Goal: Task Accomplishment & Management: Manage account settings

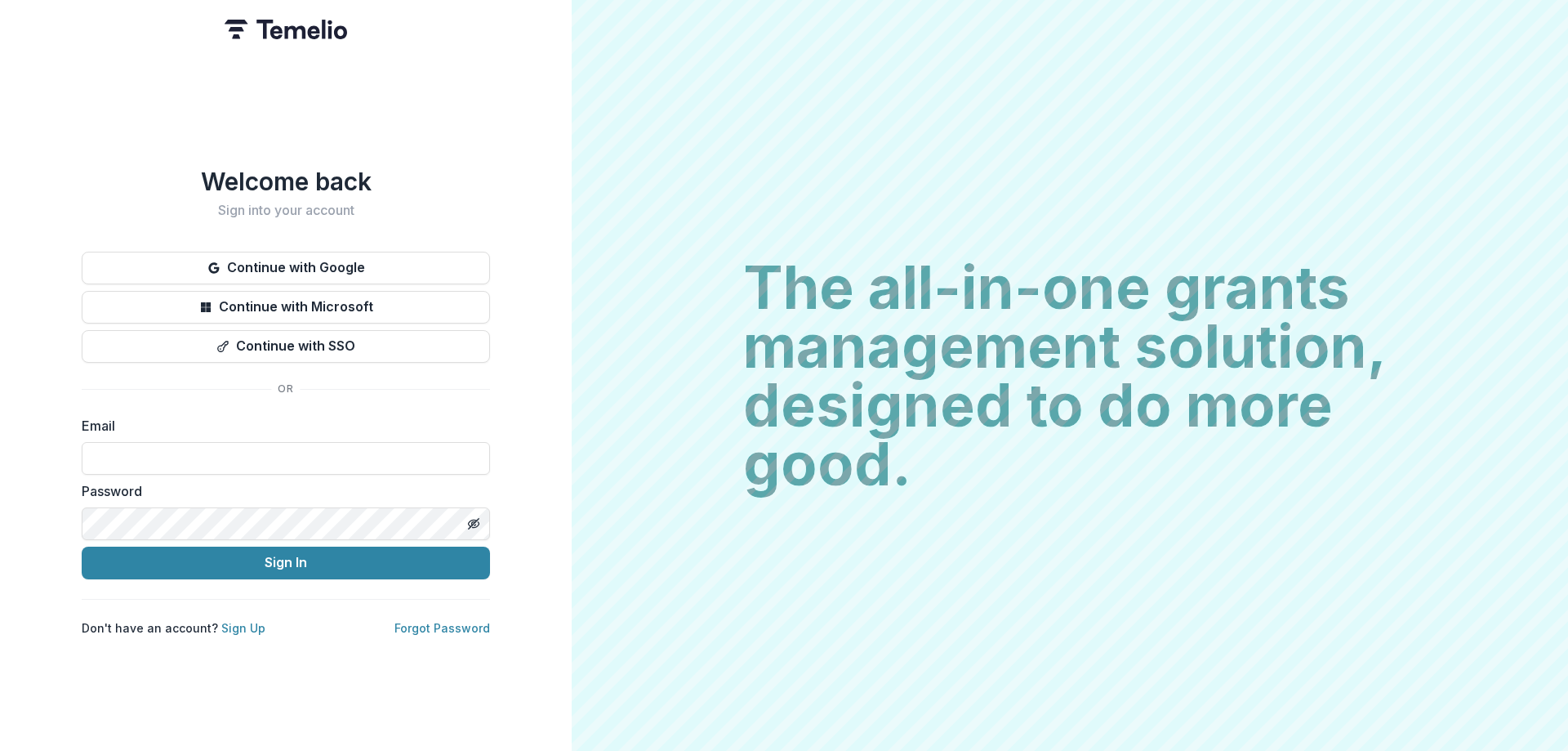
click at [374, 472] on form "Email Password Sign In" at bounding box center [285, 498] width 409 height 163
click at [374, 458] on input at bounding box center [285, 458] width 409 height 32
click at [359, 491] on label "Password" at bounding box center [281, 490] width 398 height 19
click at [365, 468] on form "Email Password Sign In" at bounding box center [285, 498] width 409 height 163
click at [361, 461] on input at bounding box center [285, 458] width 409 height 32
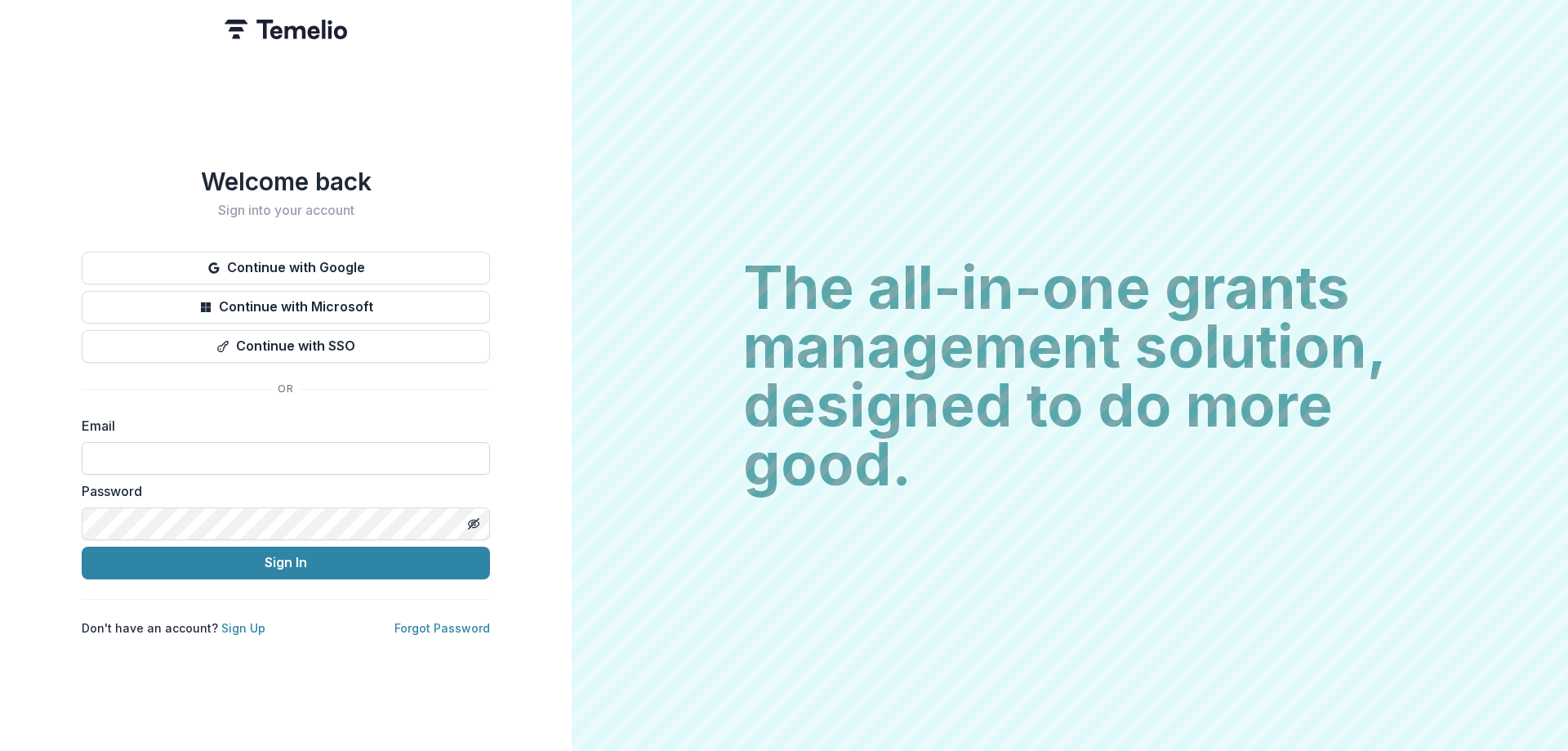
type input "**********"
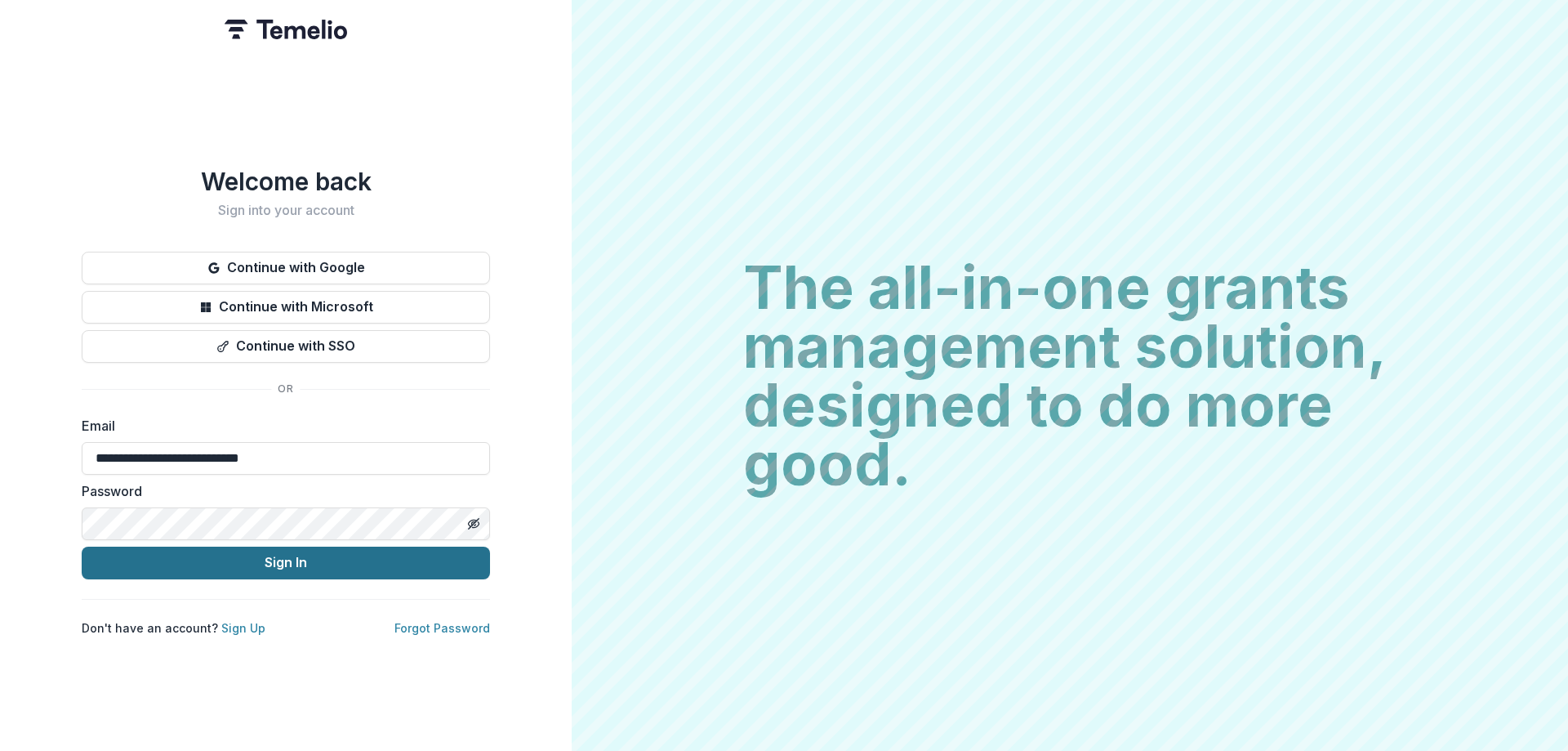
click at [295, 566] on button "Sign In" at bounding box center [285, 563] width 409 height 32
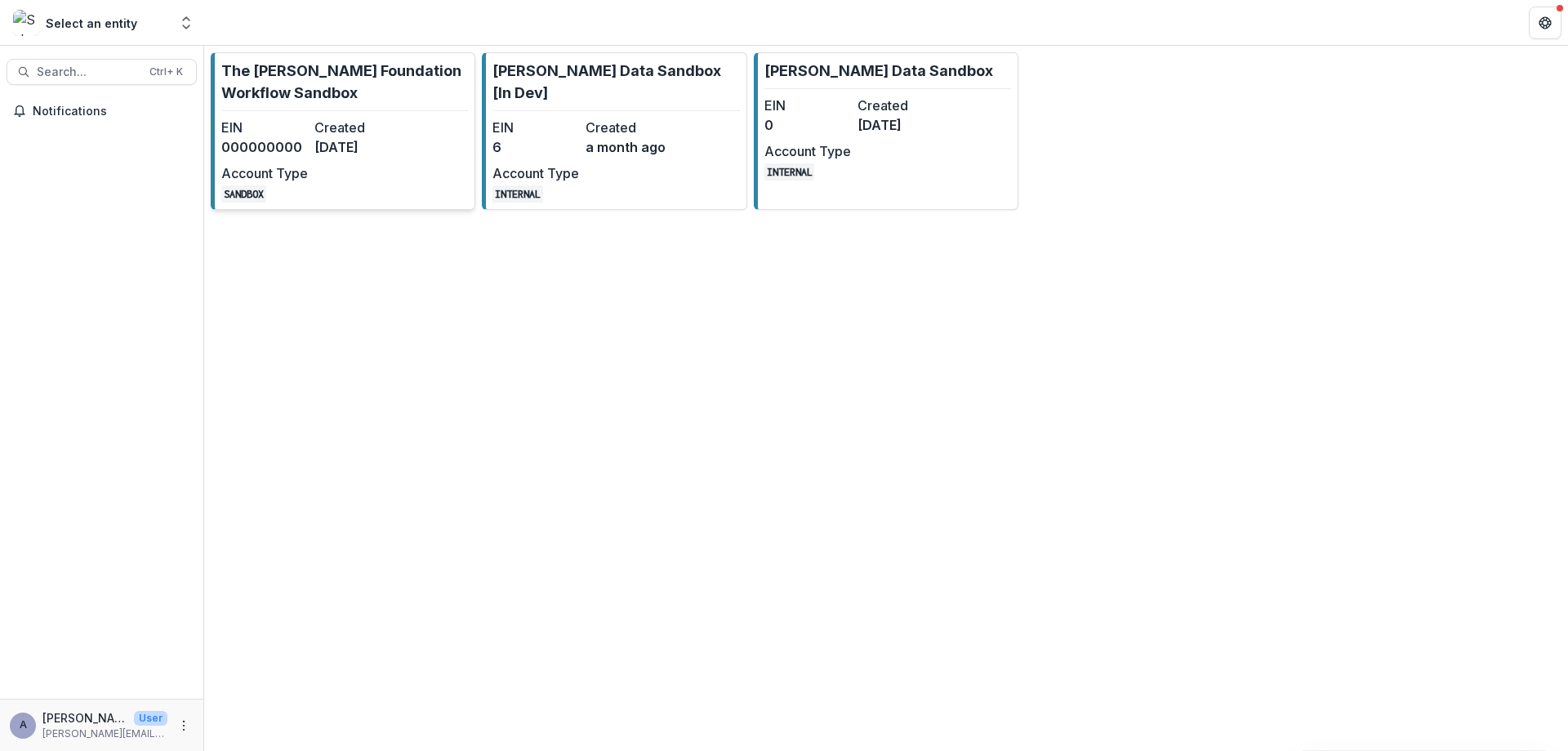
click at [329, 100] on p "The [PERSON_NAME] Foundation Workflow Sandbox" at bounding box center [345, 82] width 247 height 45
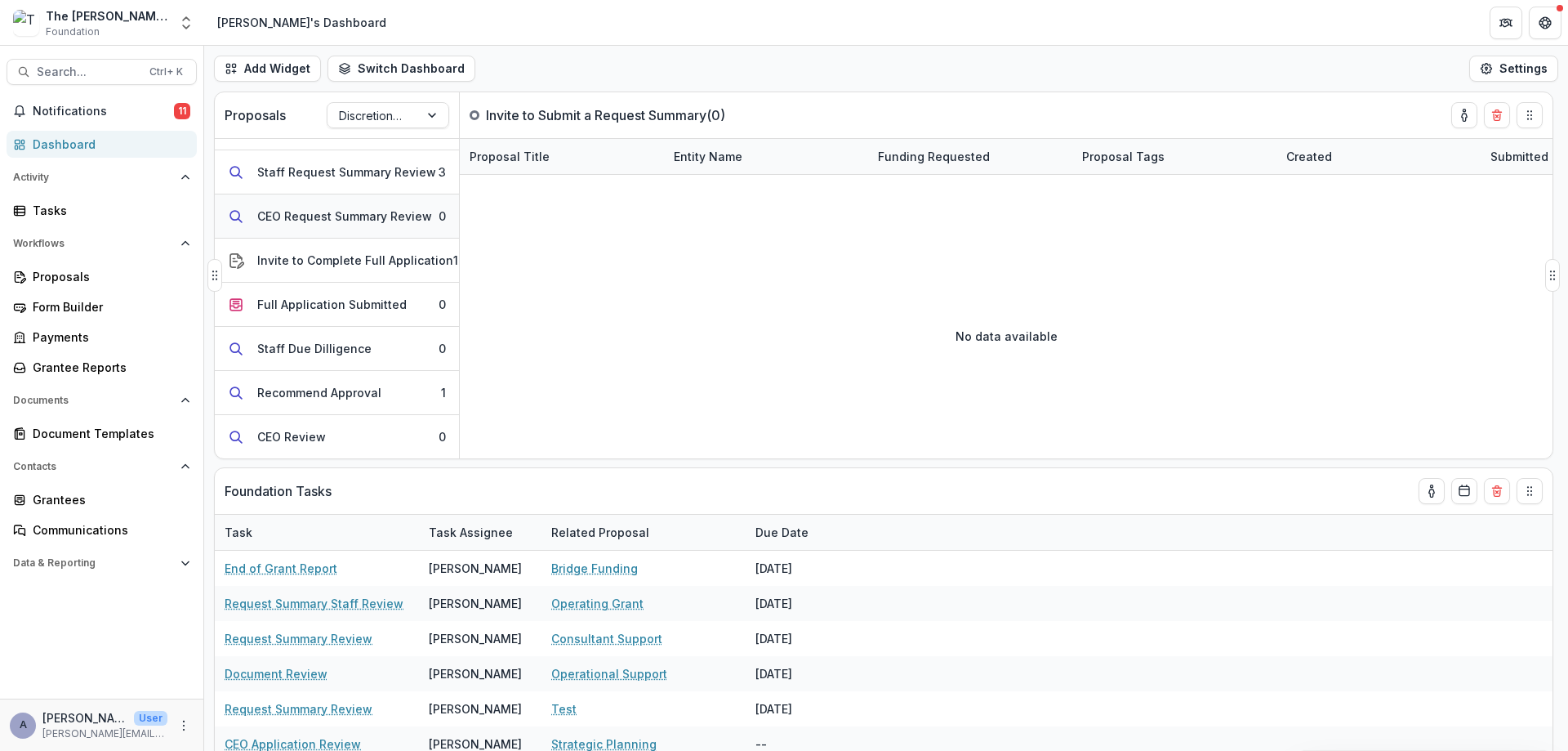
scroll to position [79, 0]
click at [327, 254] on div "Invite to Complete Full Application" at bounding box center [356, 258] width 196 height 18
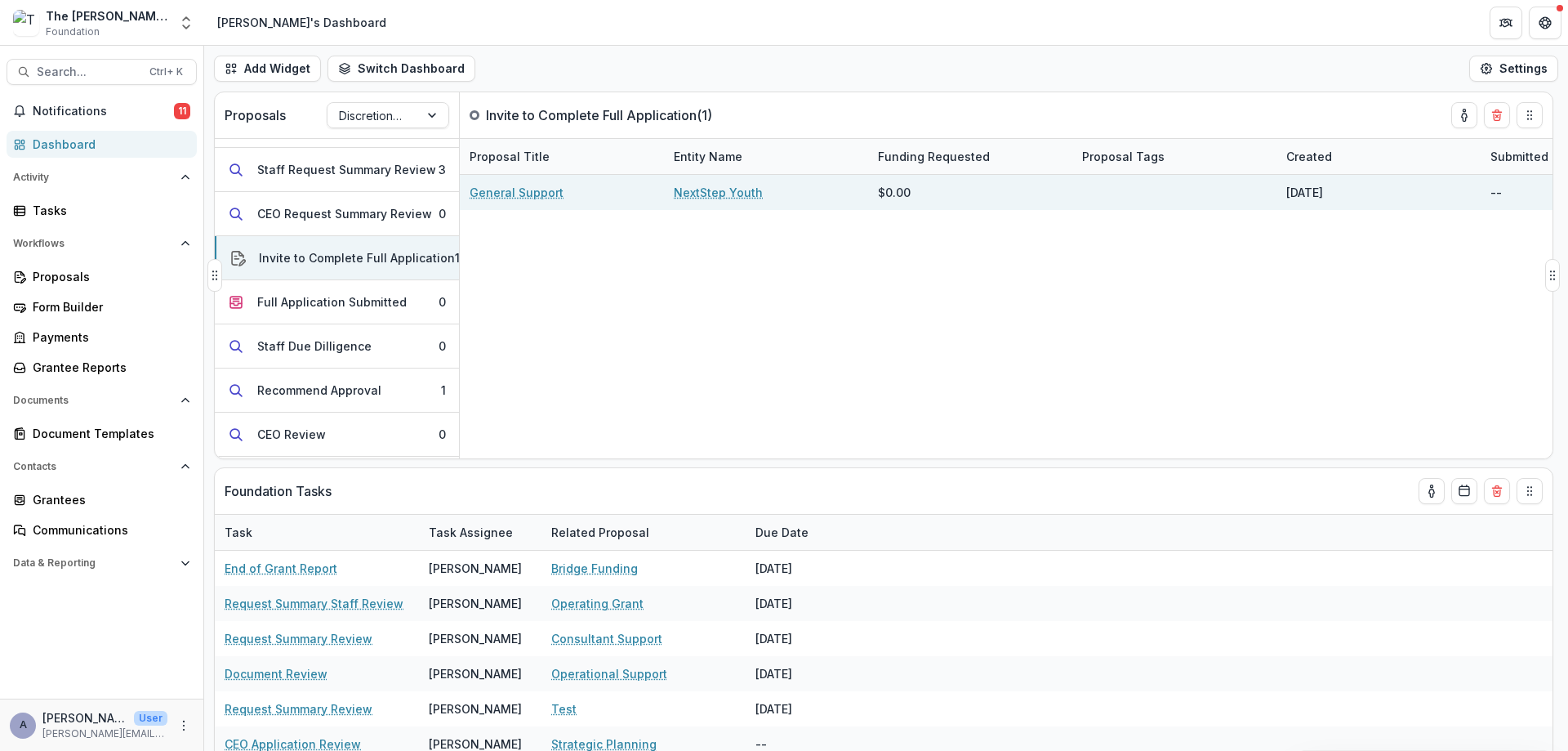
click at [520, 189] on link "General Support" at bounding box center [516, 192] width 94 height 18
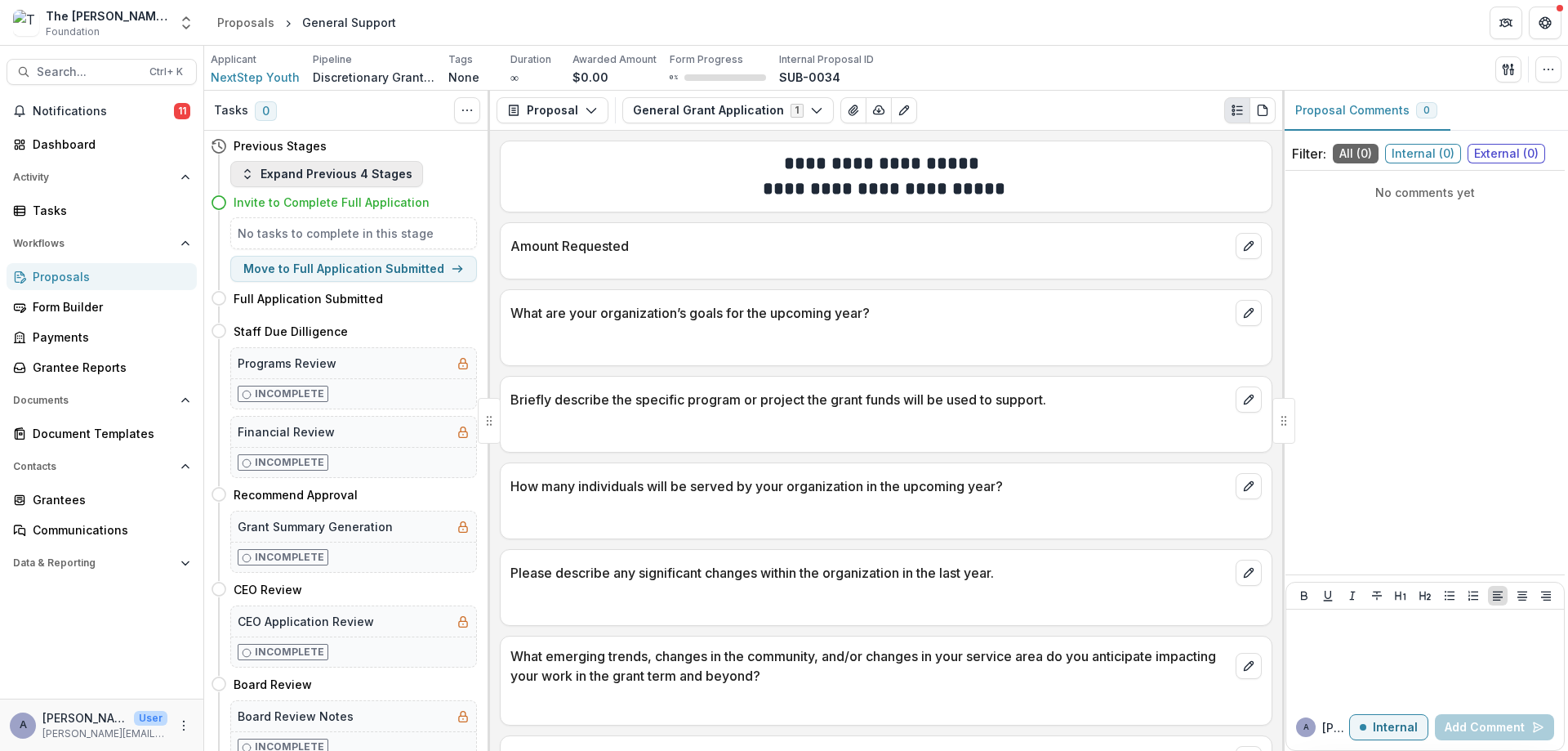
click at [298, 168] on button "Expand Previous 4 Stages" at bounding box center [327, 174] width 193 height 26
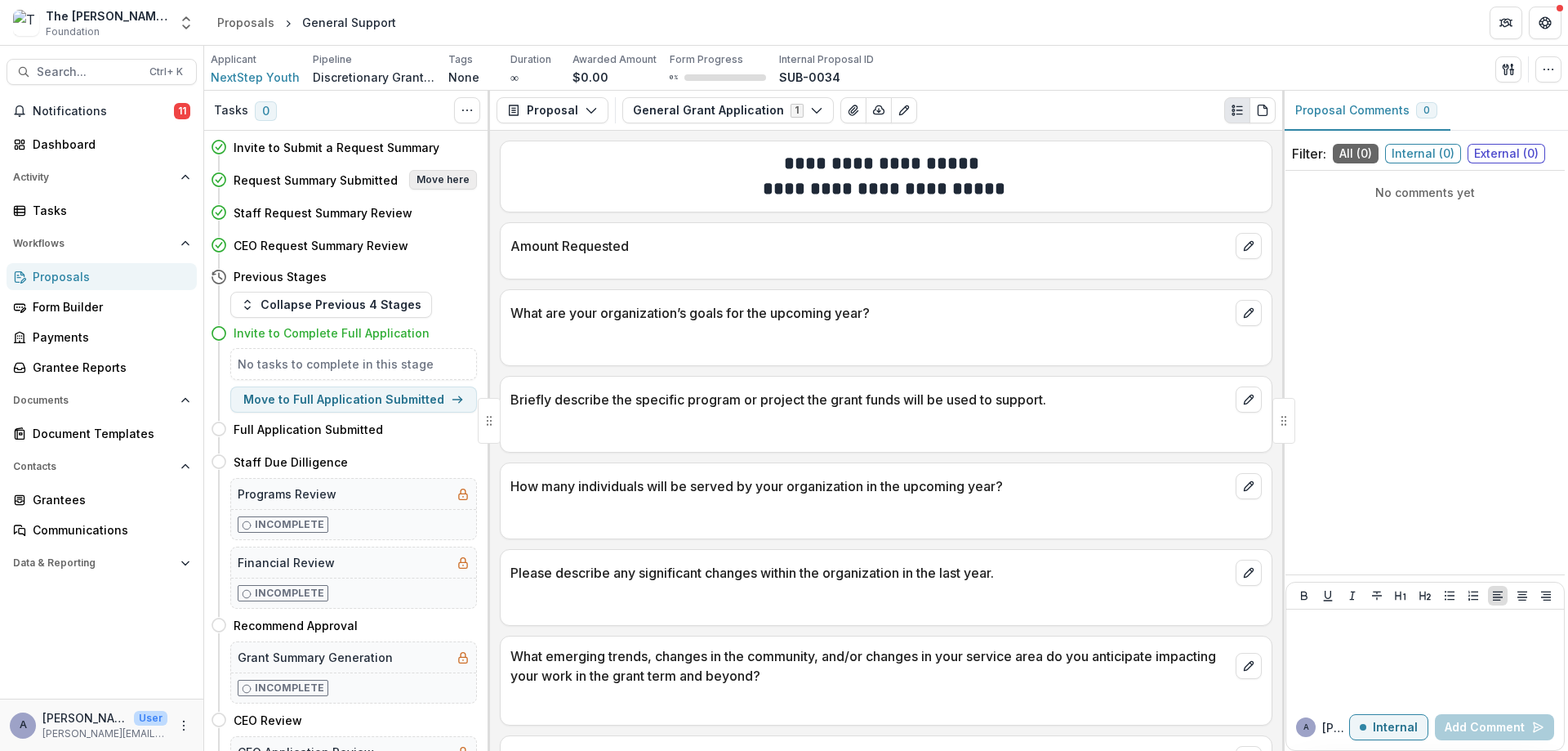
click at [444, 182] on button "Move here" at bounding box center [443, 179] width 68 height 19
select select "**********"
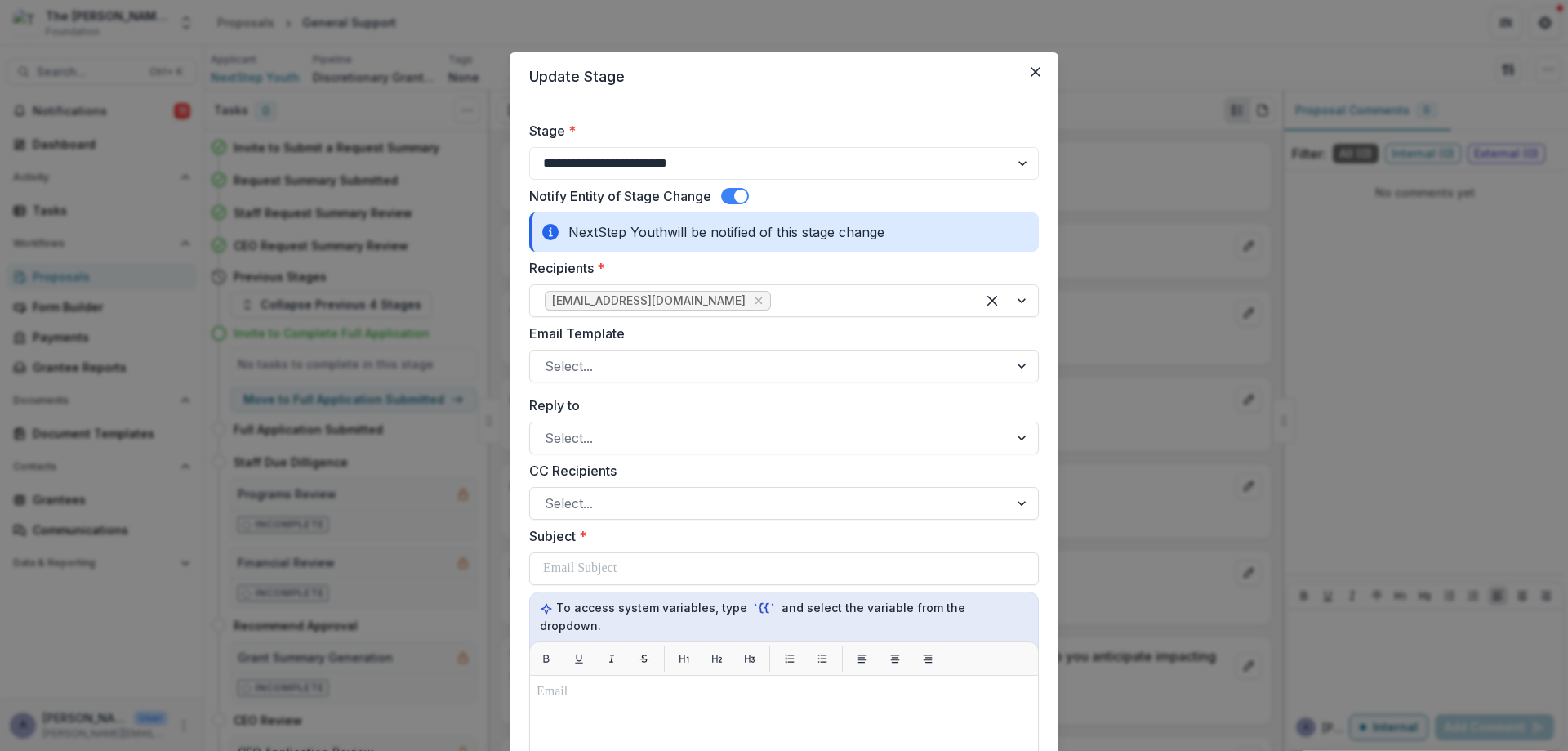
click at [716, 206] on div "**********" at bounding box center [784, 691] width 510 height 1140
click at [739, 196] on span at bounding box center [740, 196] width 13 height 13
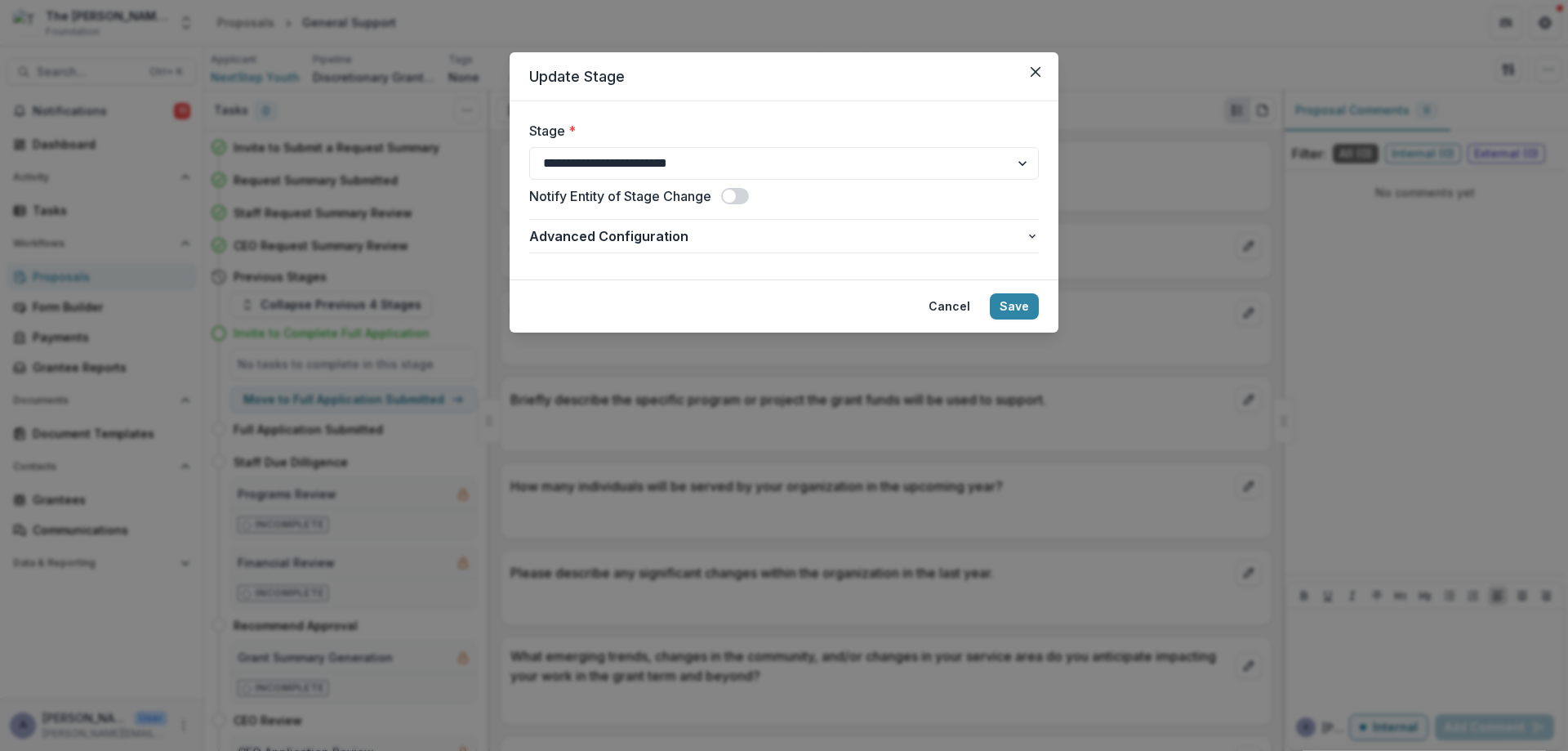
click at [1043, 310] on footer "Cancel Save" at bounding box center [784, 305] width 549 height 53
click at [1022, 310] on button "Save" at bounding box center [1014, 306] width 49 height 26
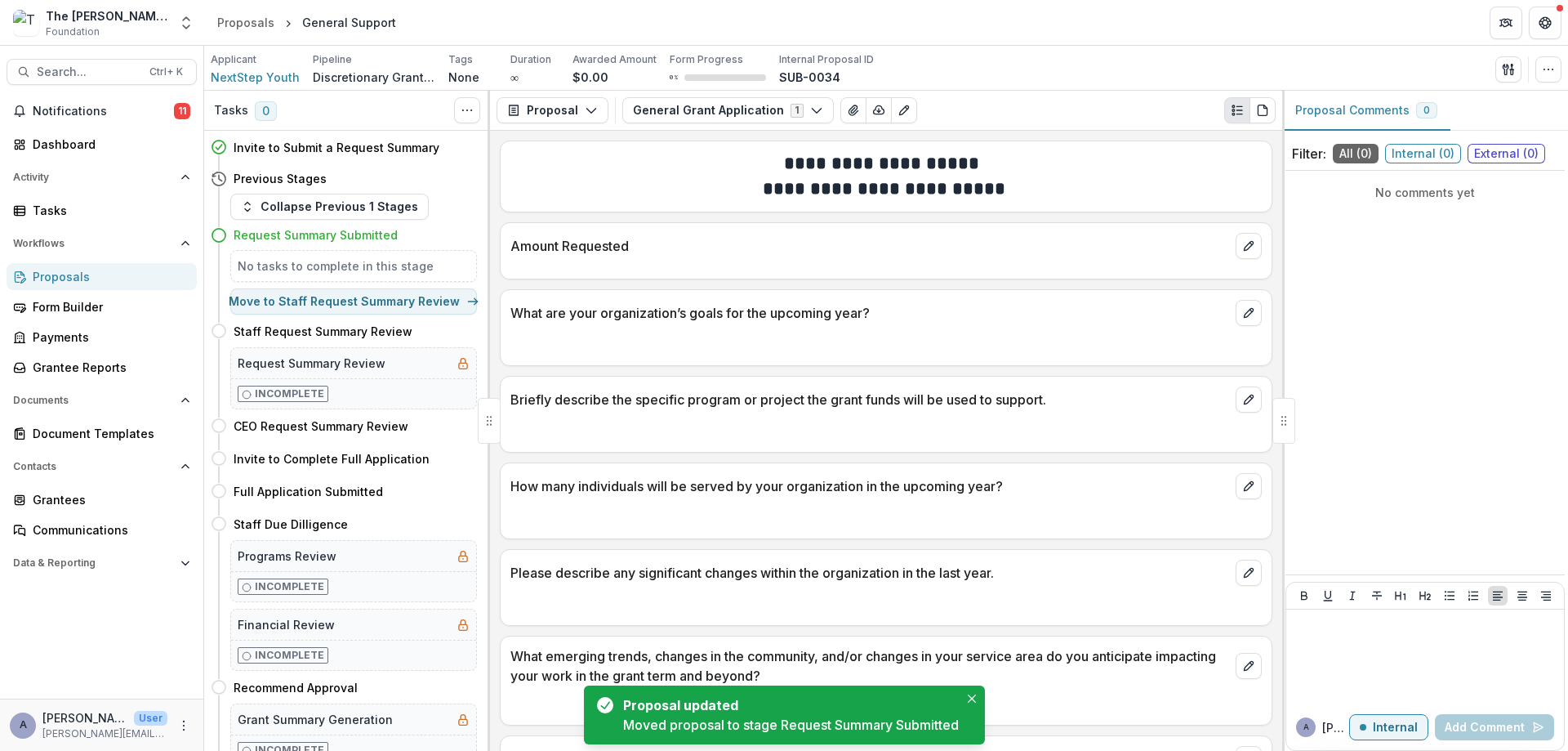
click at [371, 286] on div "No tasks to complete in this stage Move to Staff Request Summary Review" at bounding box center [343, 283] width 266 height 65
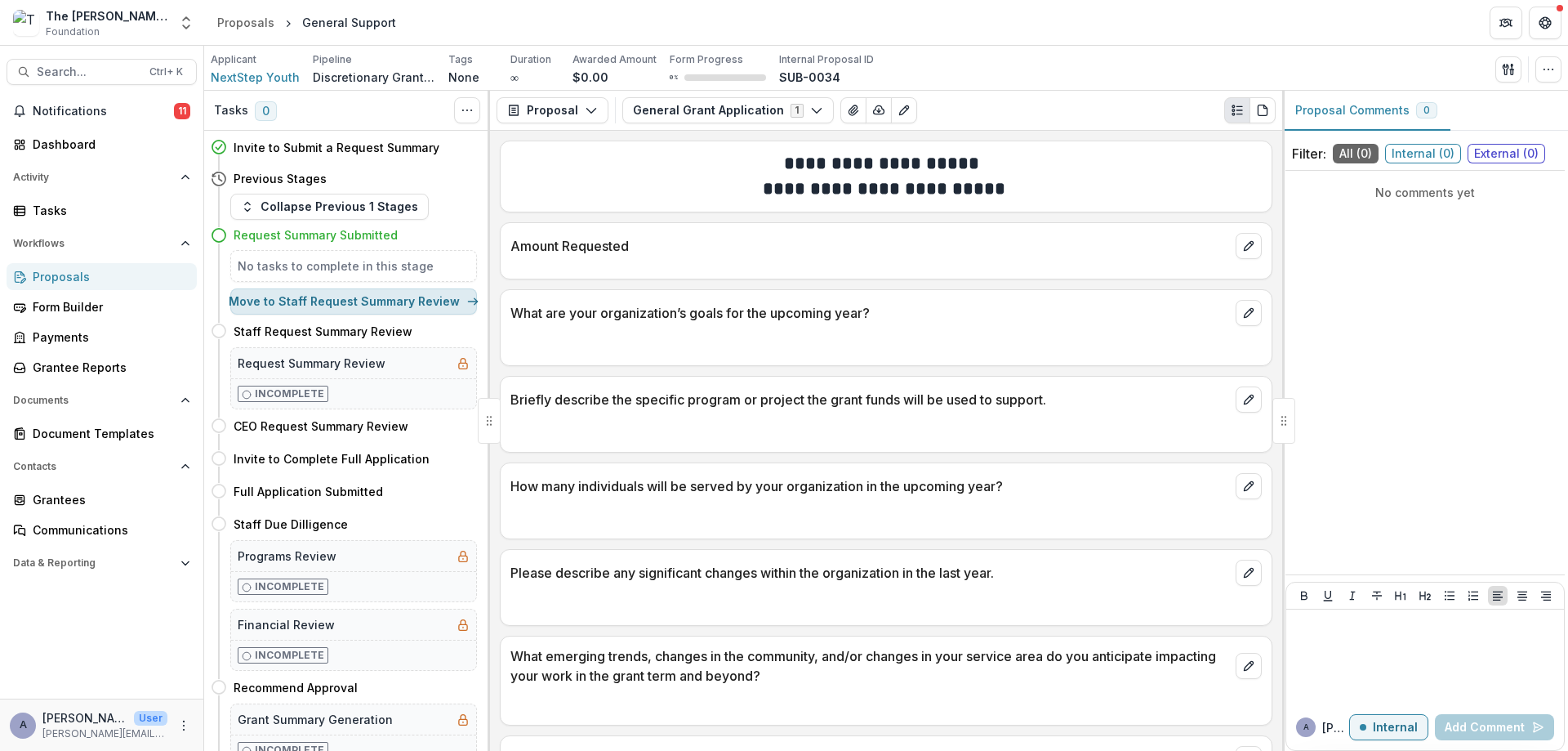
click at [371, 293] on button "Move to Staff Request Summary Review" at bounding box center [354, 301] width 247 height 26
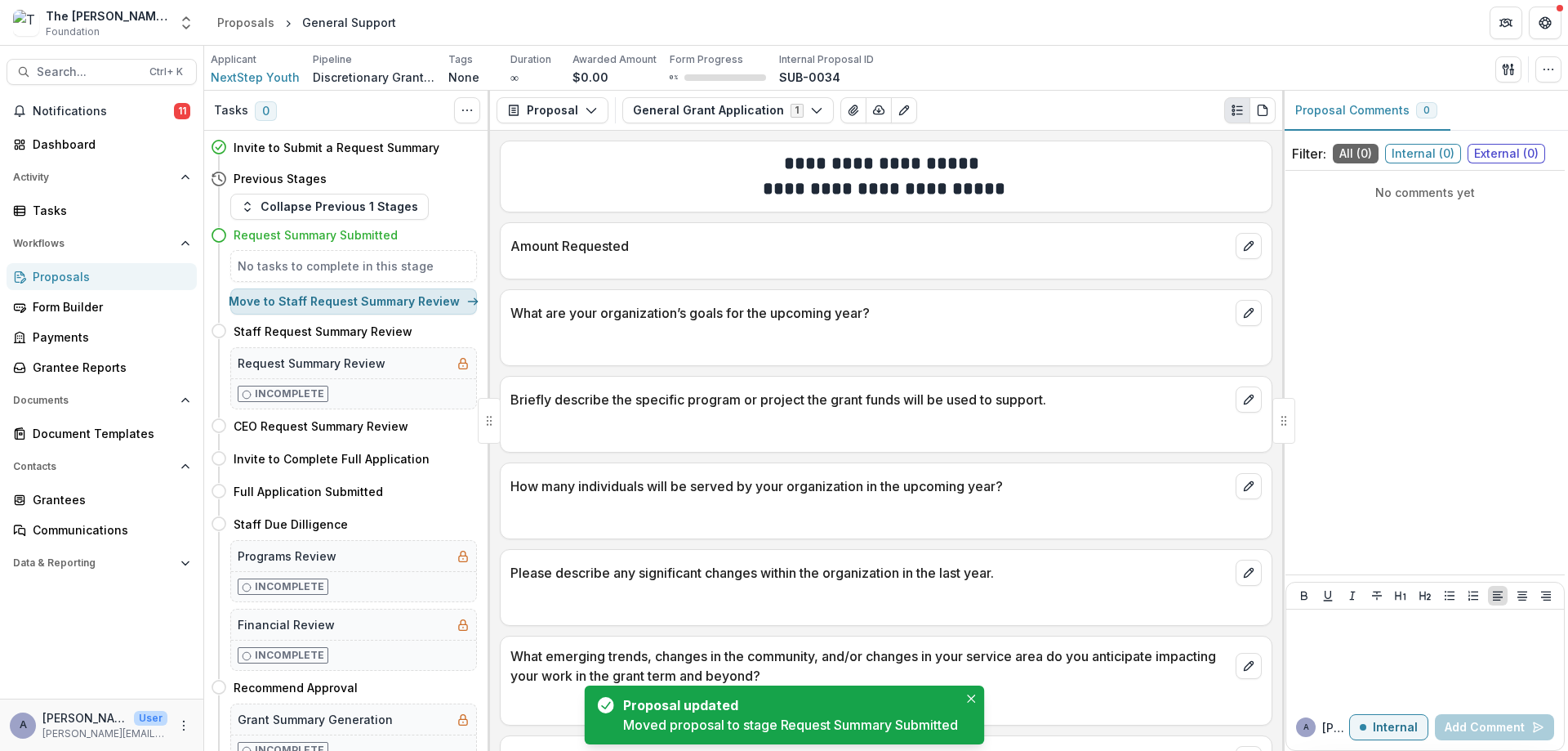
select select "**********"
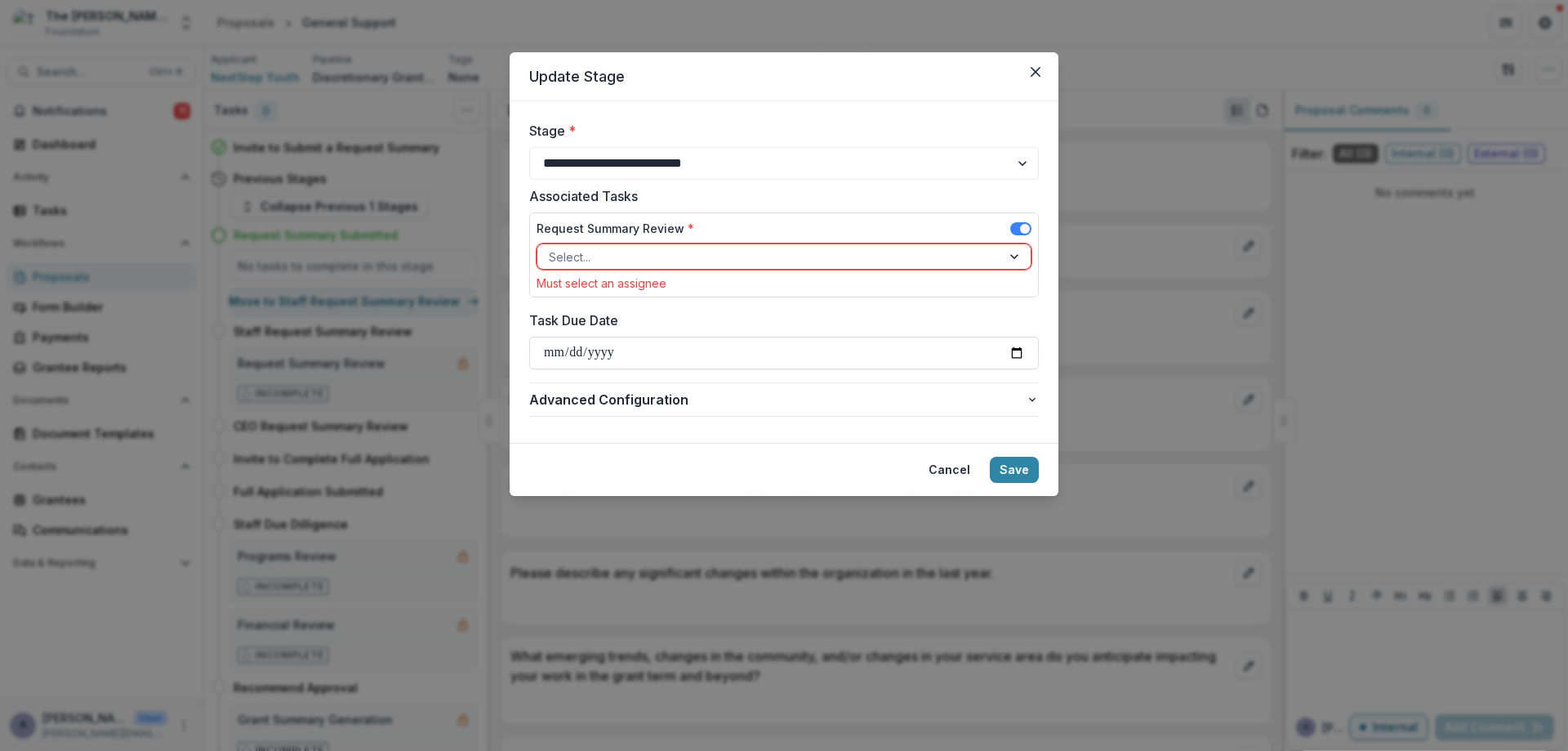
click at [609, 228] on label "Request Summary Review *" at bounding box center [615, 228] width 158 height 18
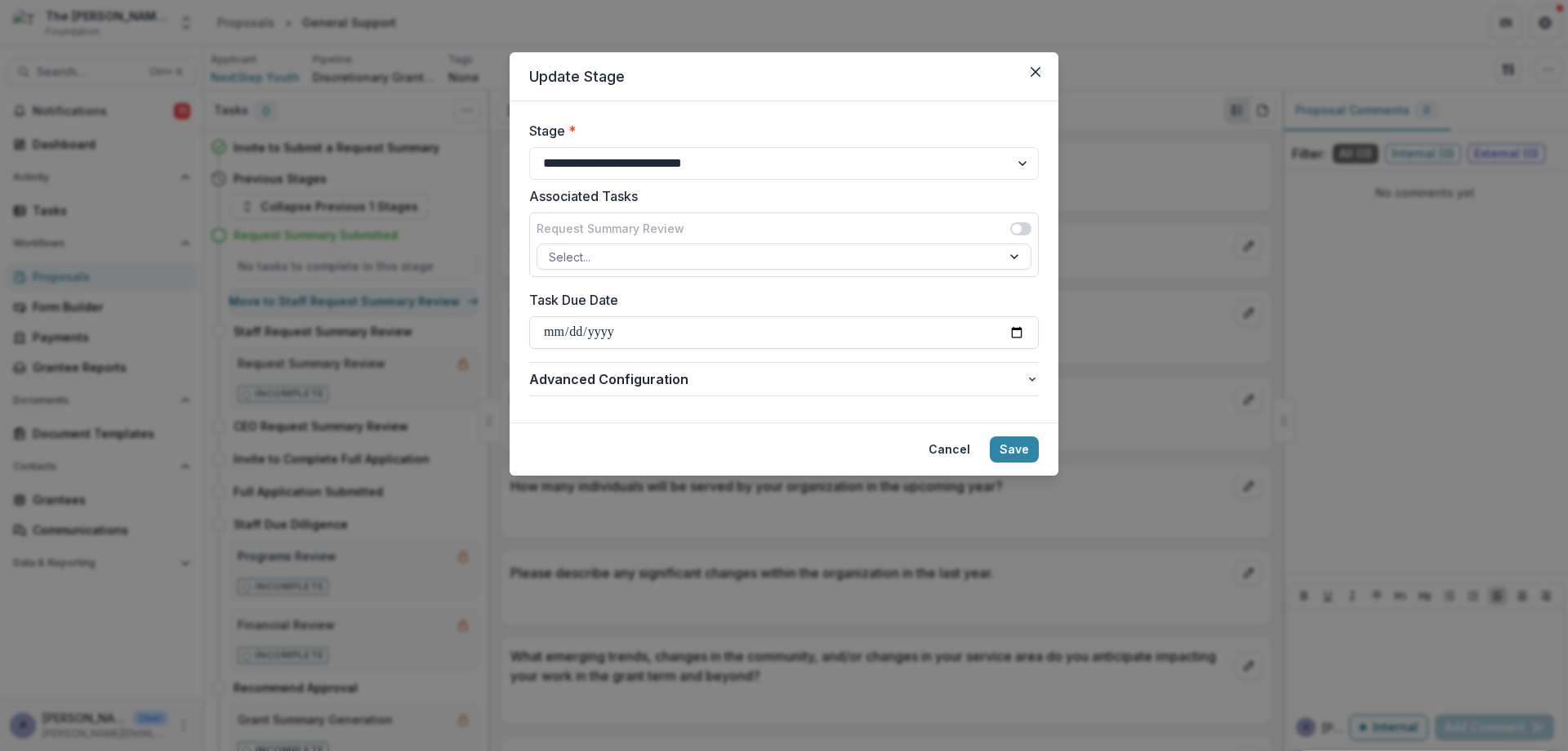
click at [602, 237] on div "Request Summary Review" at bounding box center [784, 232] width 495 height 24
click at [602, 247] on div at bounding box center [769, 257] width 441 height 20
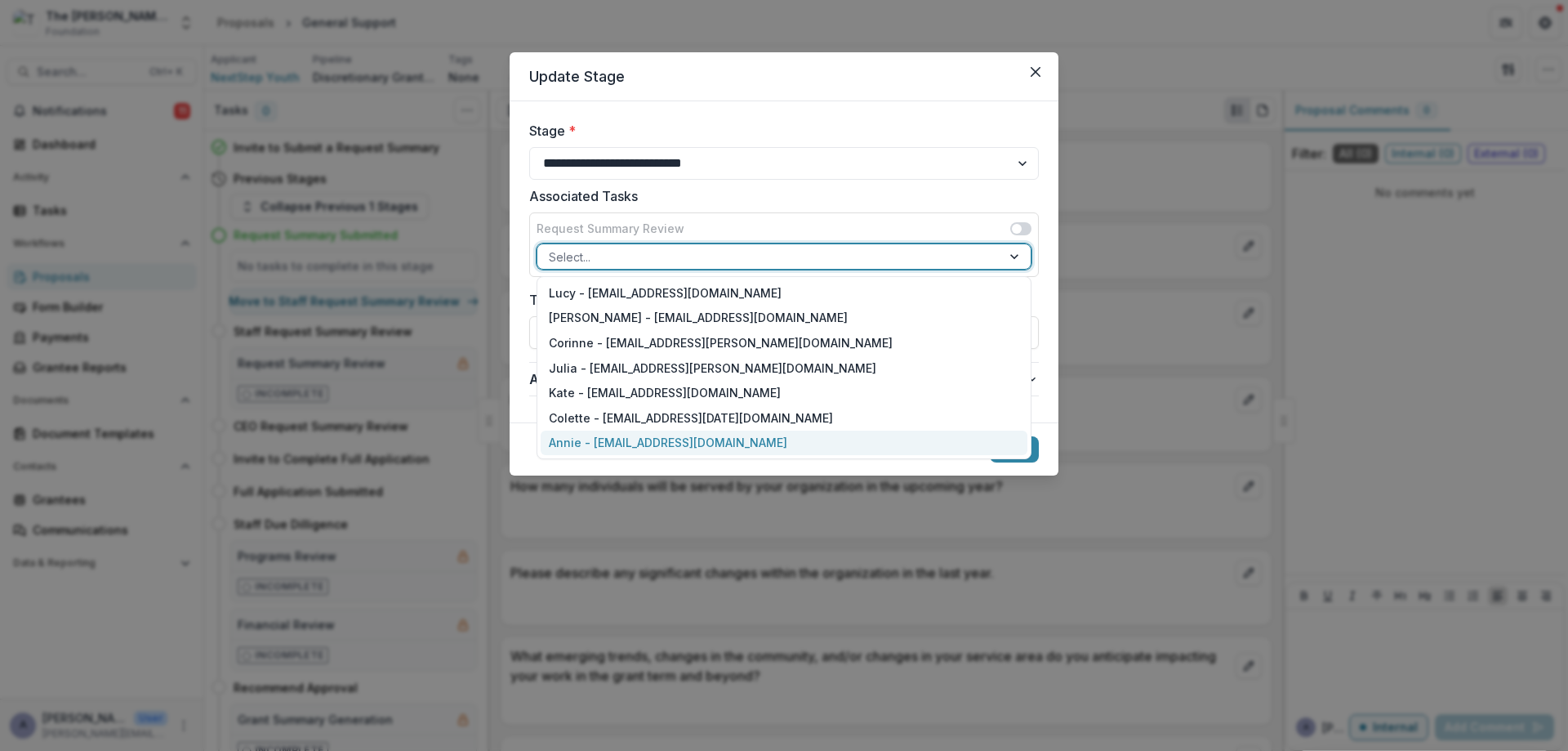
click at [641, 453] on div "Annie - [EMAIL_ADDRESS][DOMAIN_NAME]" at bounding box center [783, 443] width 487 height 25
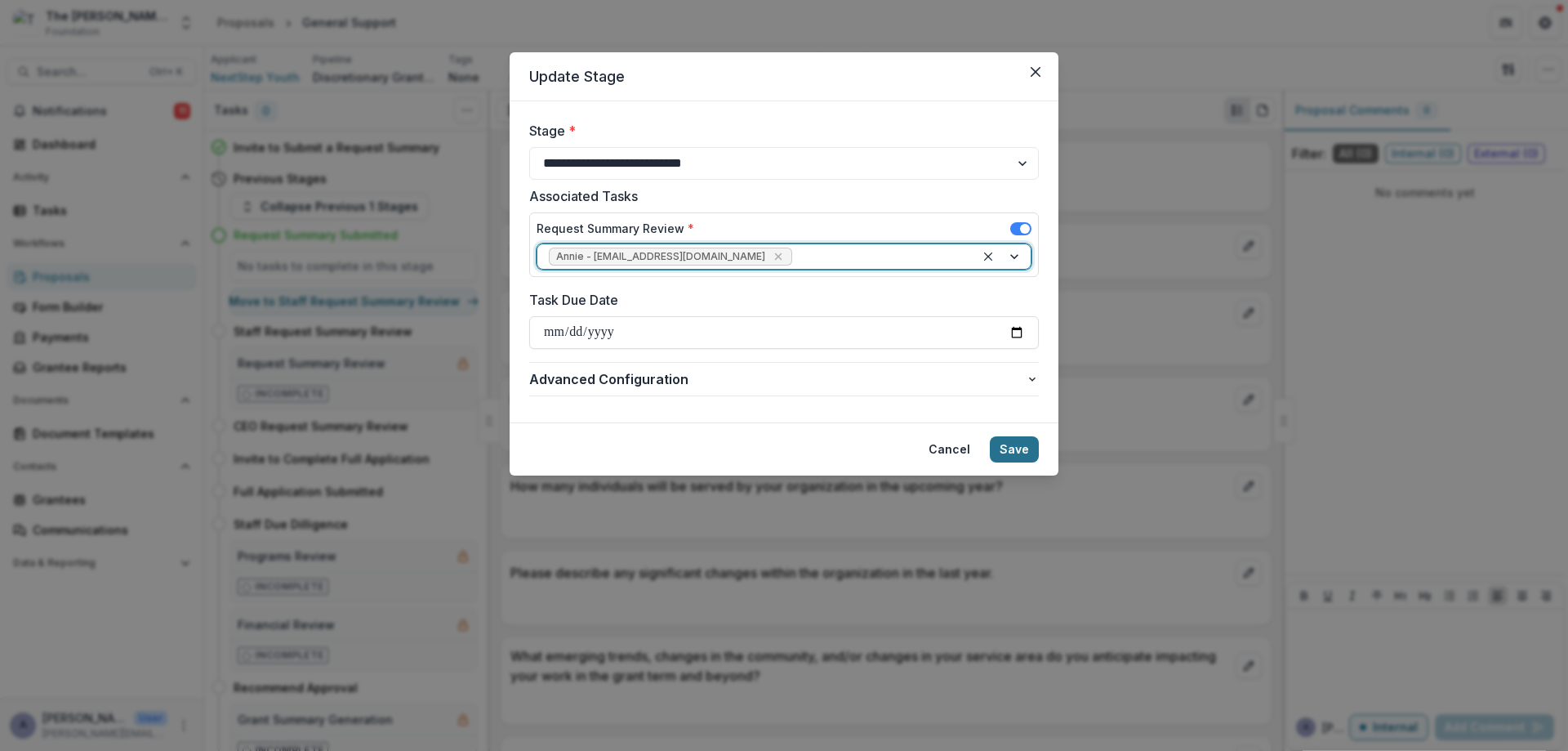
click at [1019, 454] on button "Save" at bounding box center [1014, 450] width 49 height 26
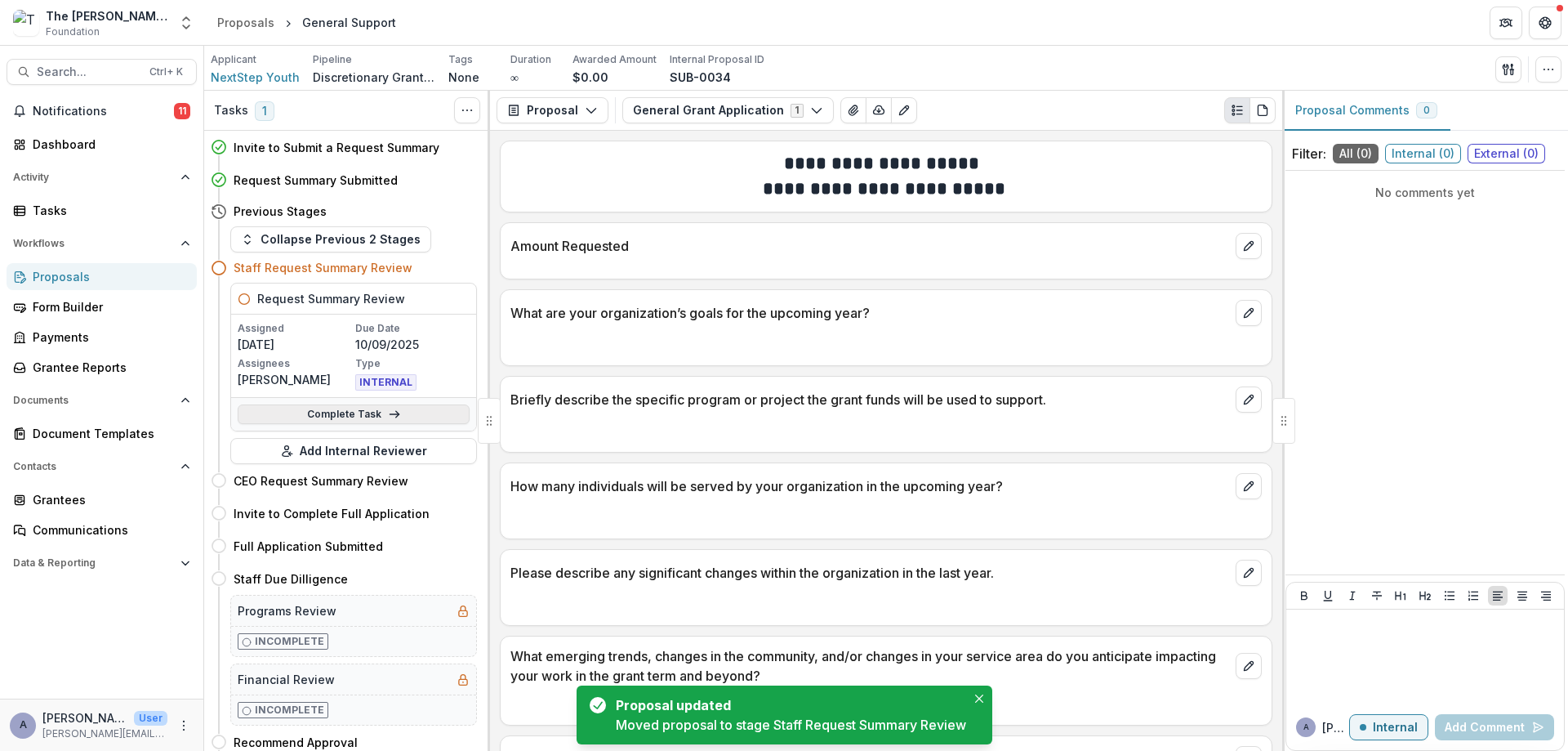
click at [396, 416] on icon at bounding box center [395, 414] width 13 height 13
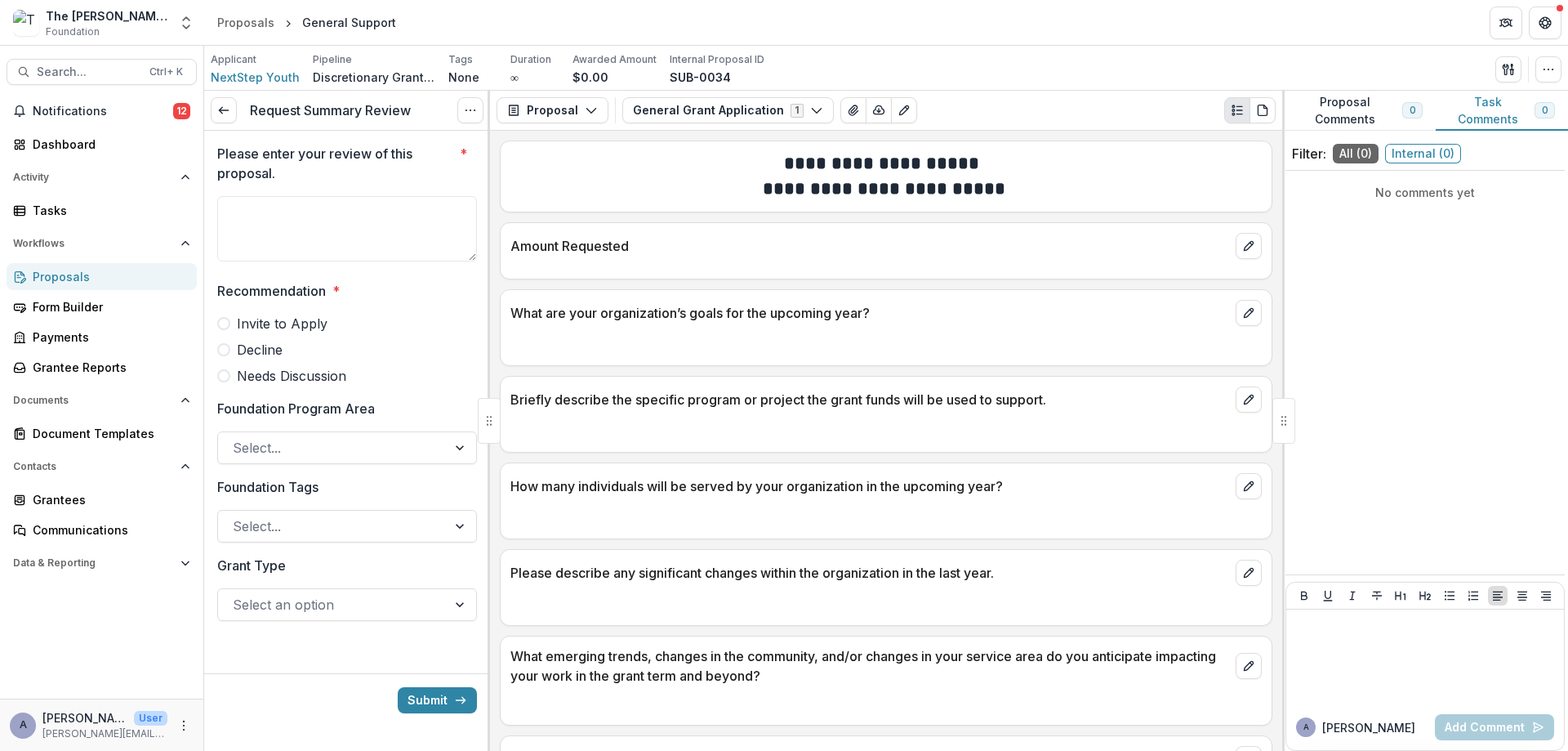
click at [80, 290] on div "Proposals Form Builder Payments Grantee Reports" at bounding box center [101, 322] width 203 height 118
